Goal: Task Accomplishment & Management: Complete application form

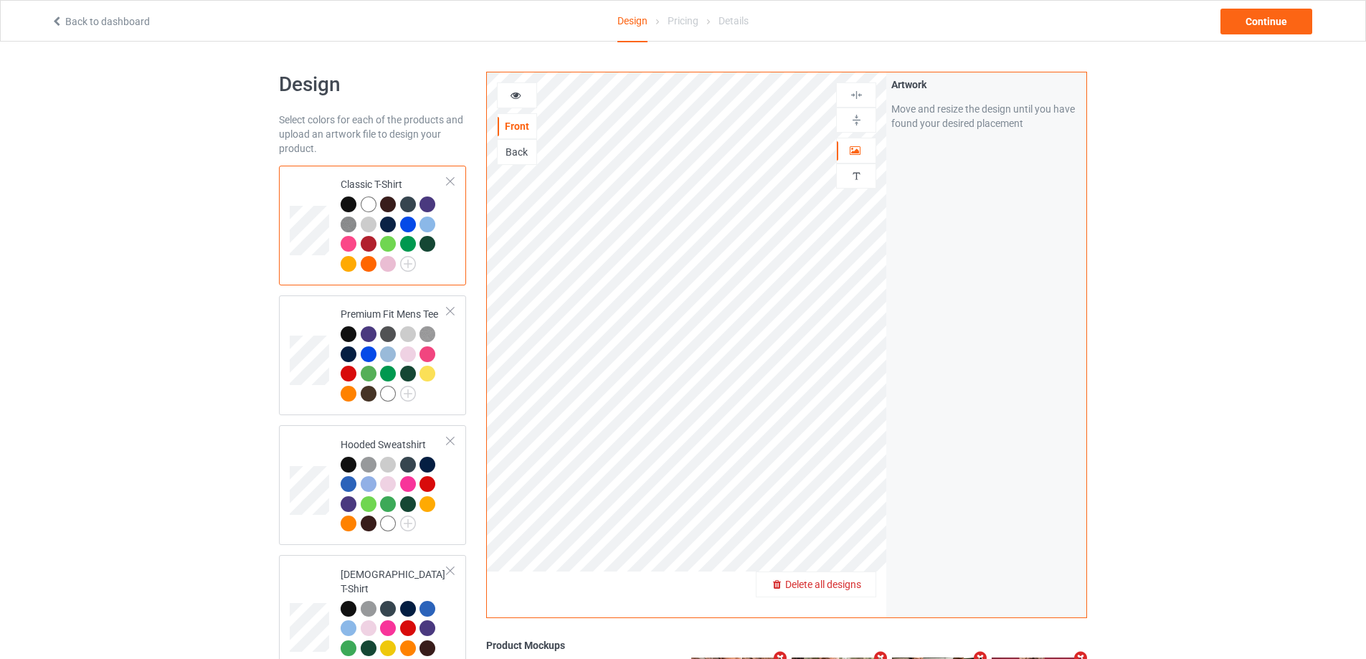
click at [849, 581] on span "Delete all designs" at bounding box center [823, 584] width 76 height 11
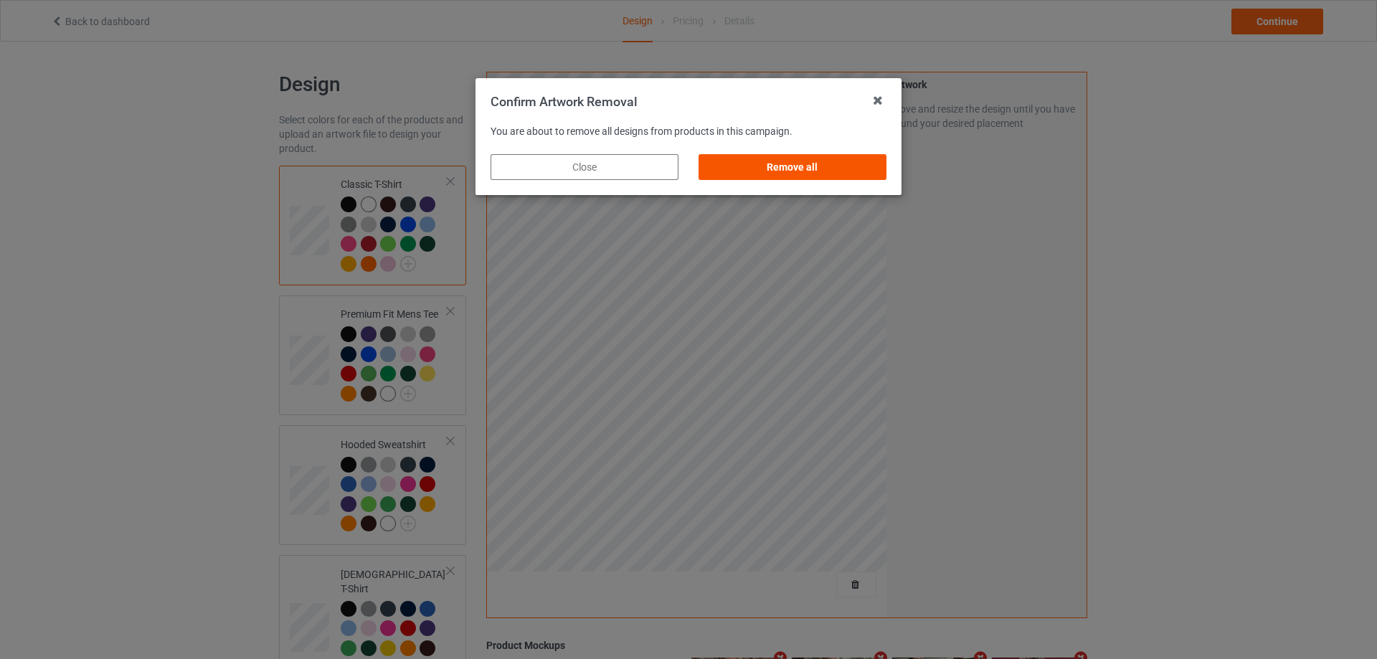
click at [847, 170] on div "Remove all" at bounding box center [793, 167] width 188 height 26
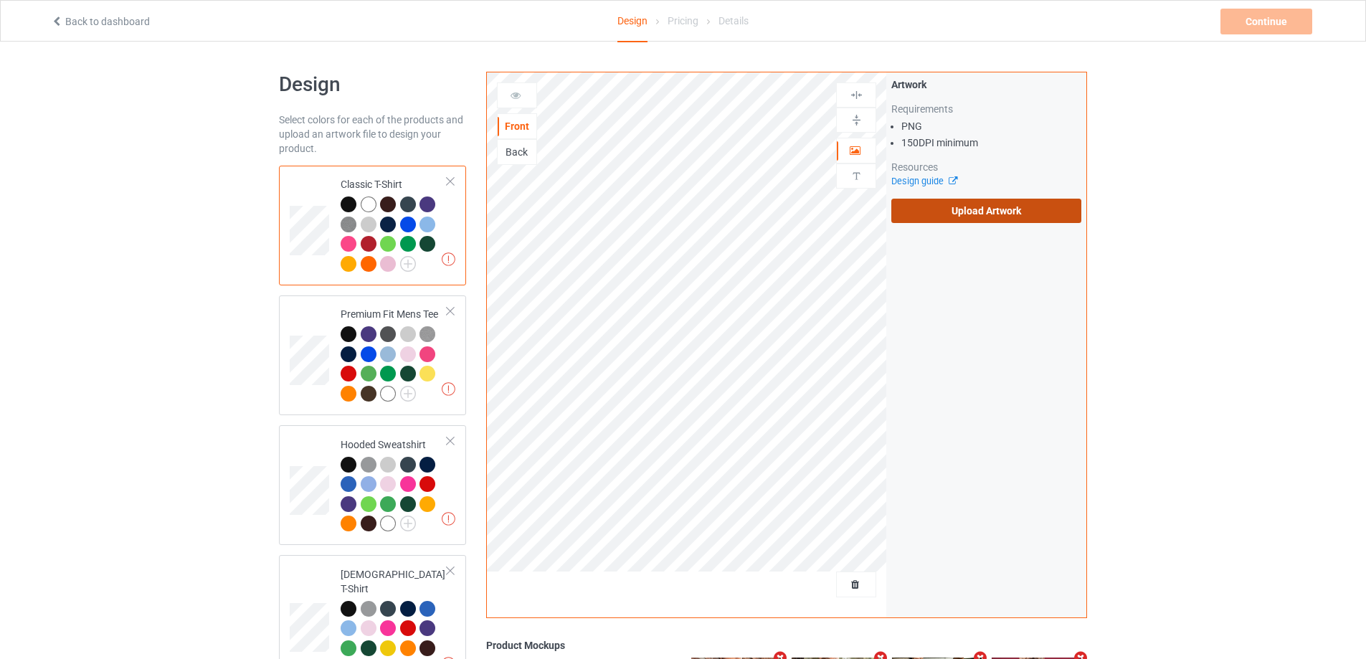
click at [950, 213] on label "Upload Artwork" at bounding box center [987, 211] width 190 height 24
click at [0, 0] on input "Upload Artwork" at bounding box center [0, 0] width 0 height 0
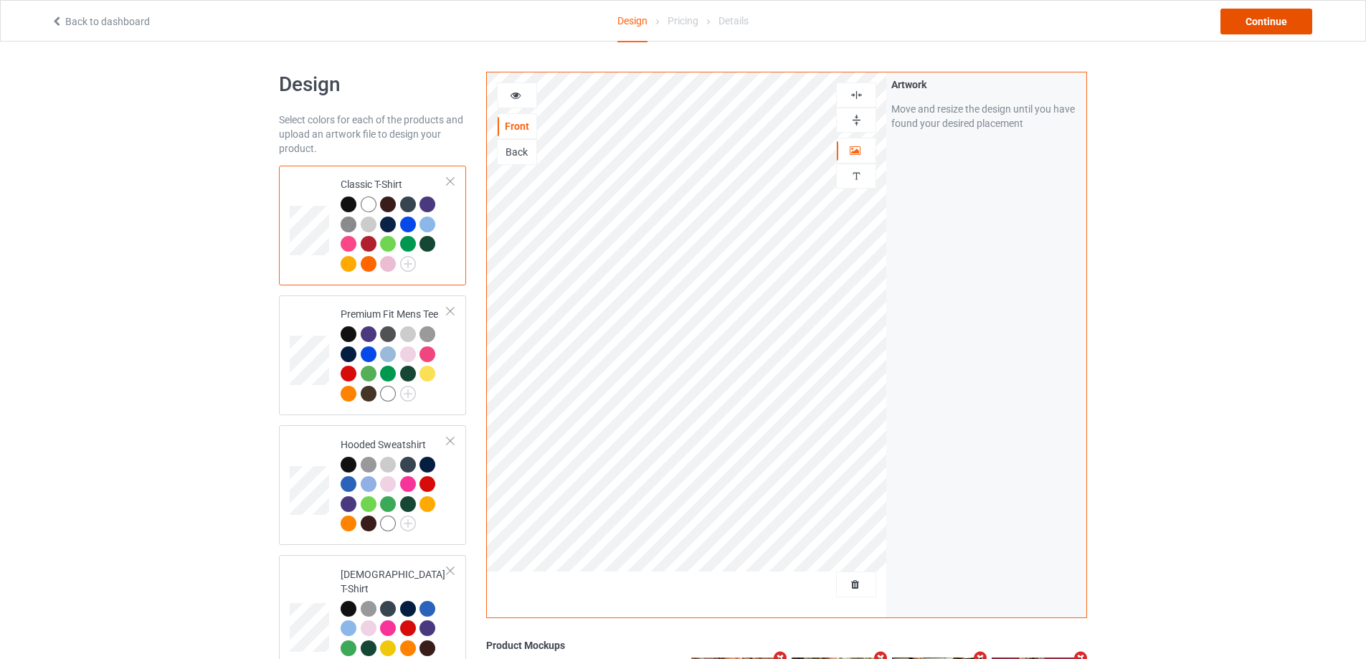
click at [1281, 26] on div "Continue" at bounding box center [1267, 22] width 92 height 26
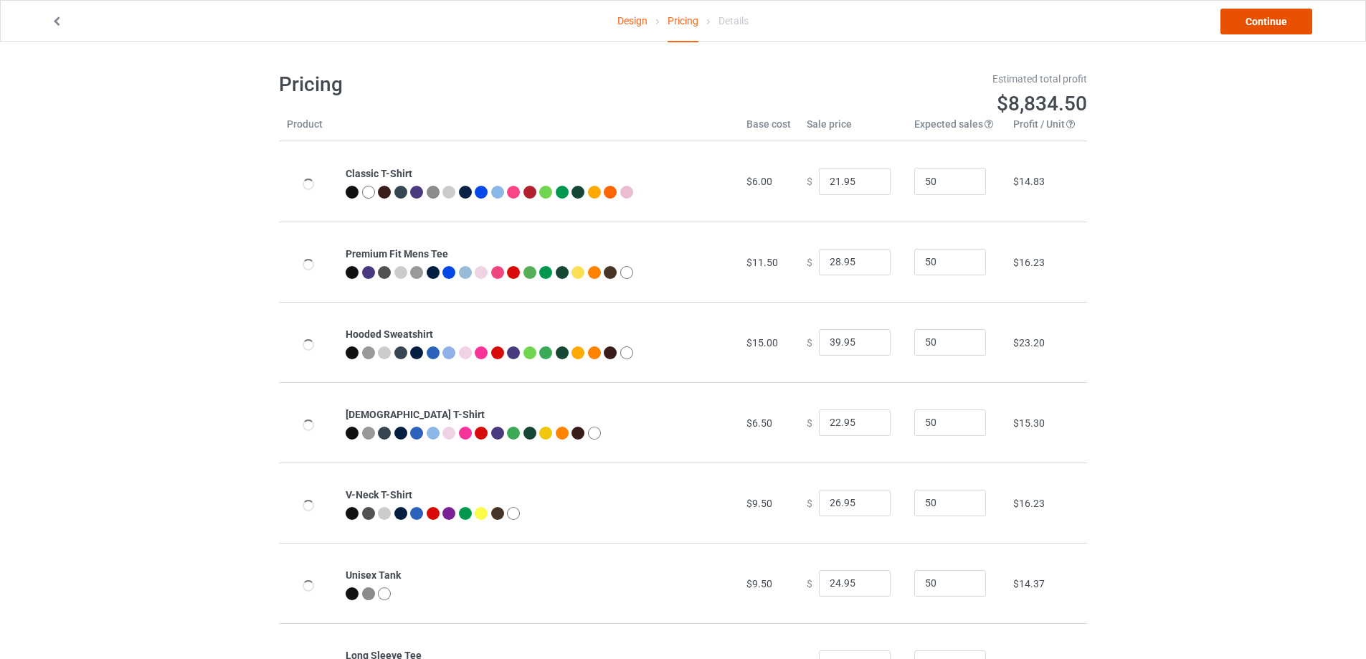
click at [1281, 27] on link "Continue" at bounding box center [1267, 22] width 92 height 26
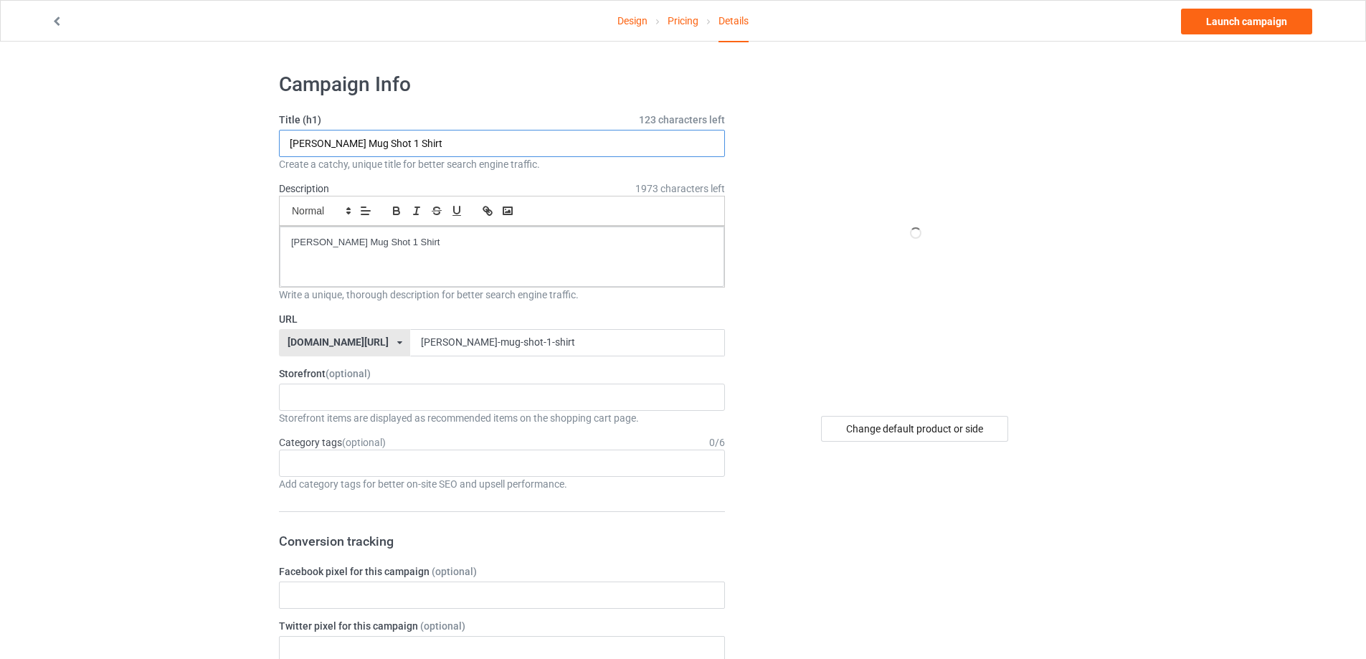
paste input "Sad Wizard Vibes s"
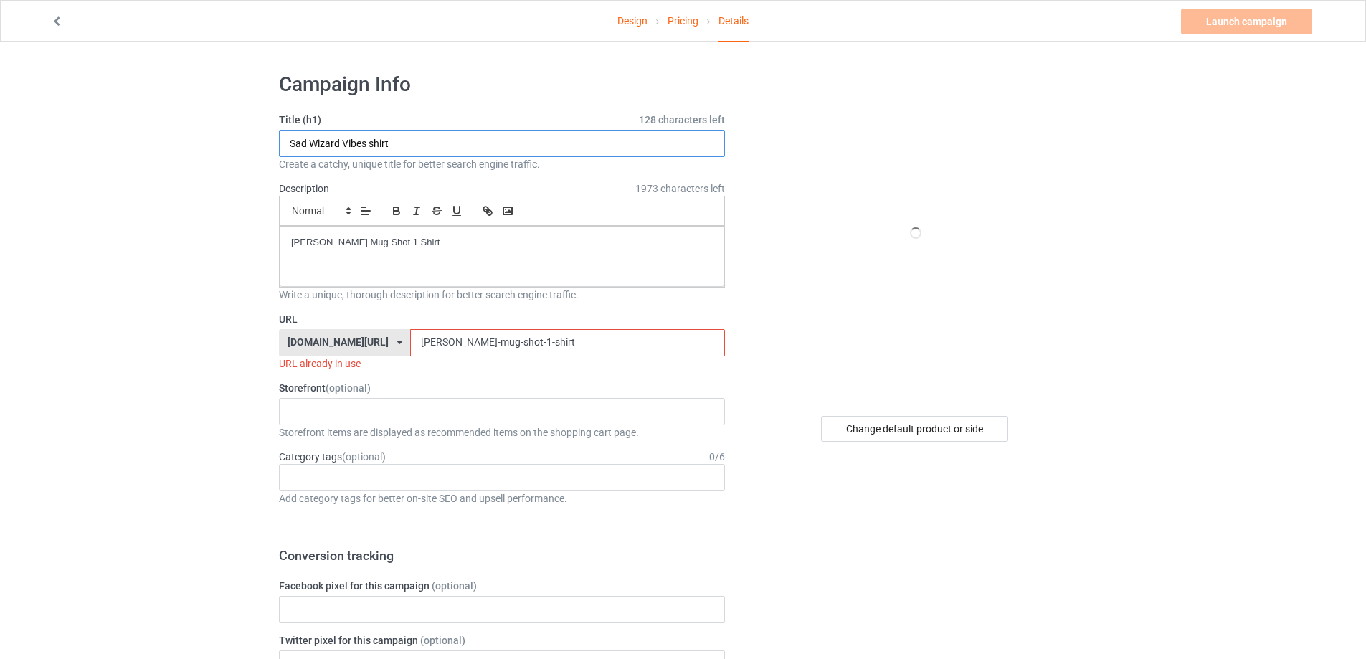
type input "Sad Wizard Vibes shirt"
drag, startPoint x: 455, startPoint y: 255, endPoint x: 163, endPoint y: 252, distance: 292.7
paste input "Sad Wizard Vibes"
drag, startPoint x: 406, startPoint y: 336, endPoint x: 189, endPoint y: 336, distance: 216.6
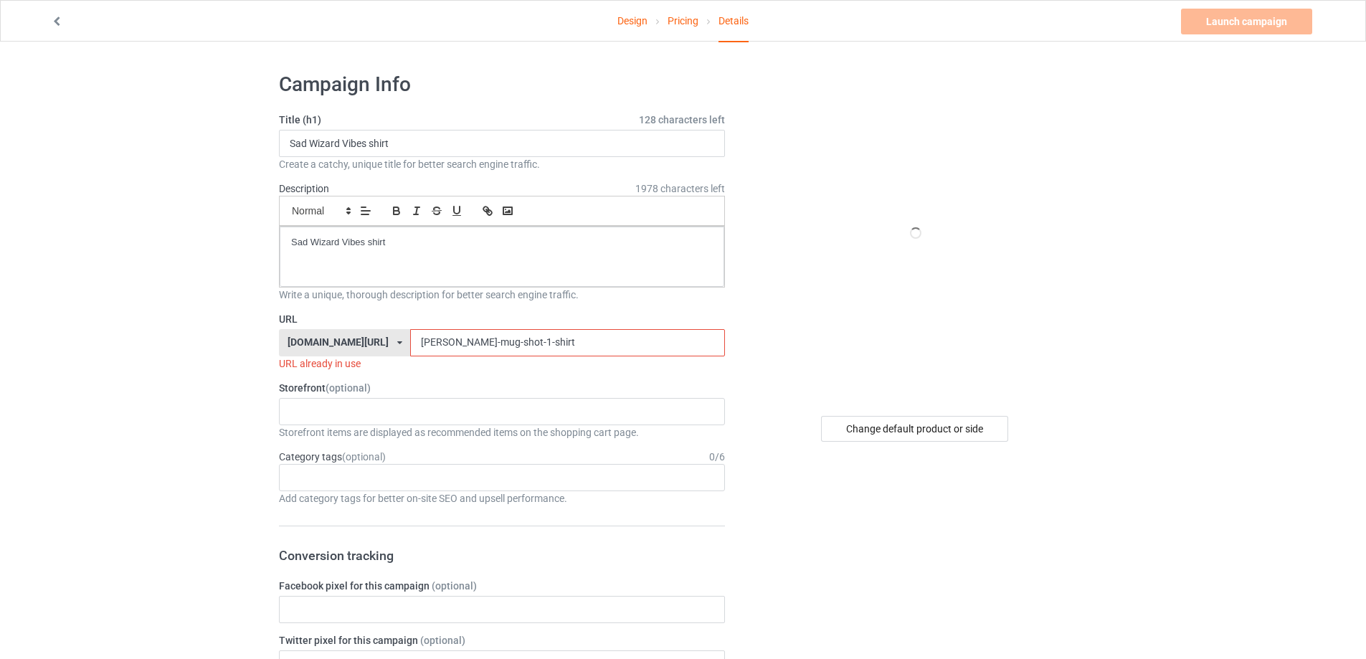
click at [410, 334] on input "Sad Wizard Vibes shirt" at bounding box center [567, 342] width 314 height 27
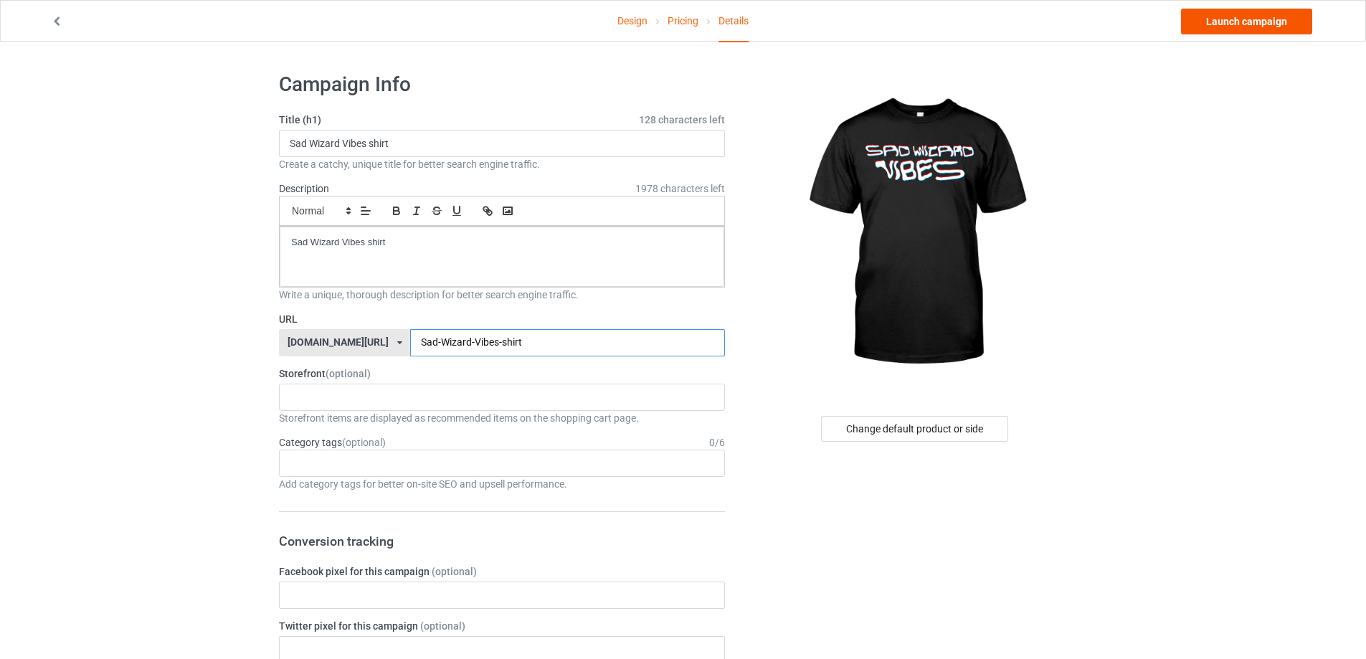
type input "Sad-Wizard-Vibes-shirt"
click at [1234, 21] on link "Launch campaign" at bounding box center [1246, 22] width 131 height 26
